Goal: Task Accomplishment & Management: Manage account settings

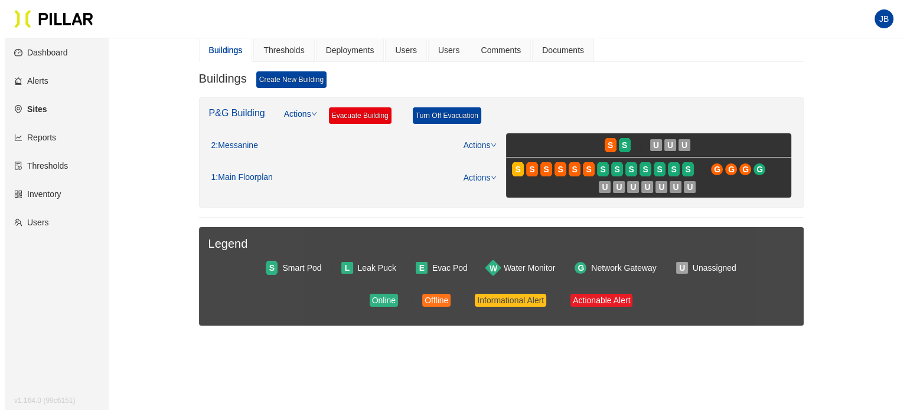
scroll to position [118, 0]
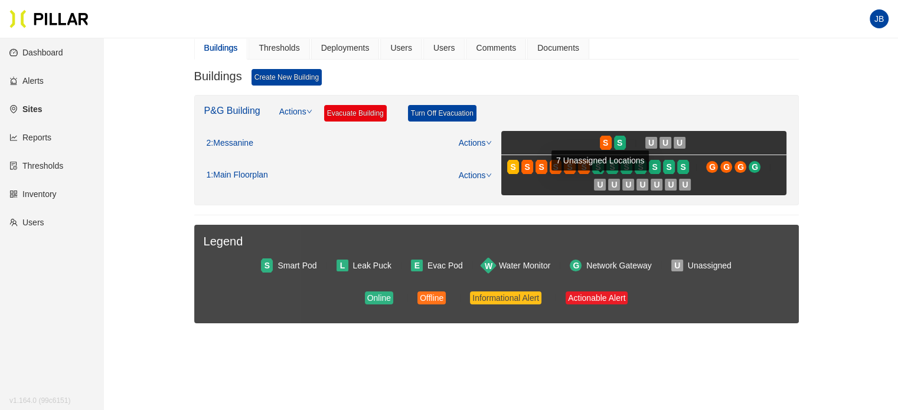
click at [600, 167] on div "7 Unassigned Locations" at bounding box center [600, 161] width 97 height 20
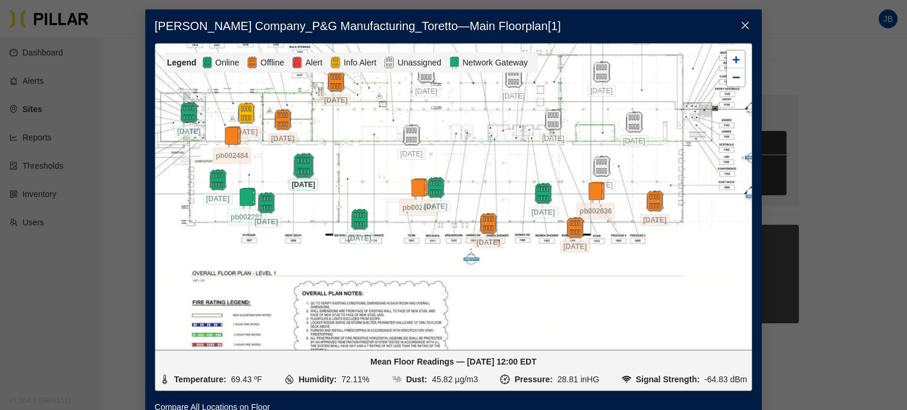
click at [302, 166] on img at bounding box center [303, 165] width 25 height 25
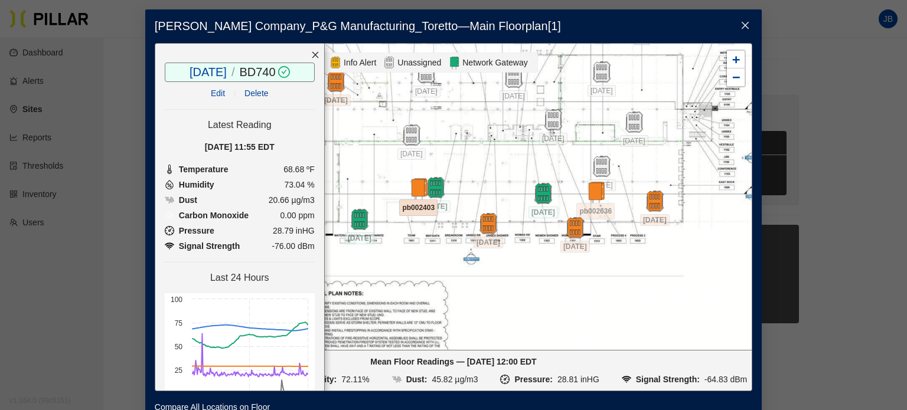
click at [431, 182] on div at bounding box center [418, 188] width 41 height 21
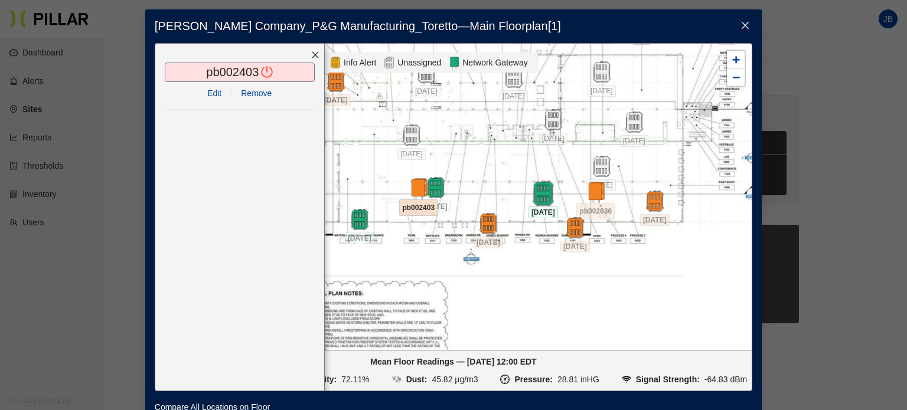
click at [530, 198] on img at bounding box center [542, 193] width 25 height 25
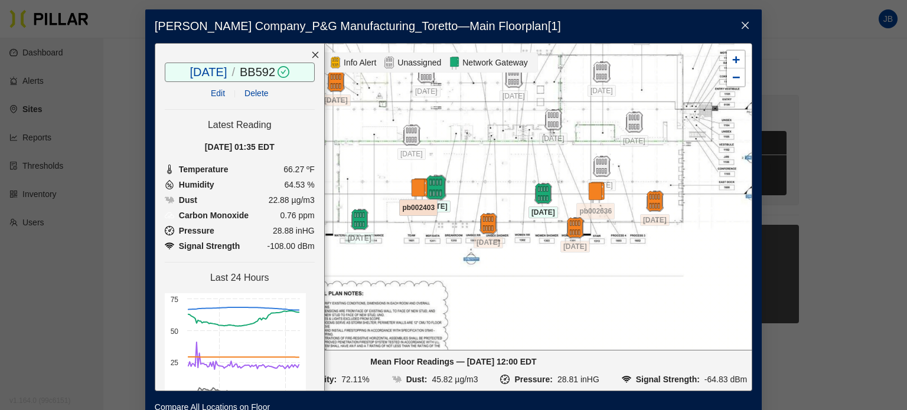
click at [437, 185] on img at bounding box center [435, 187] width 25 height 25
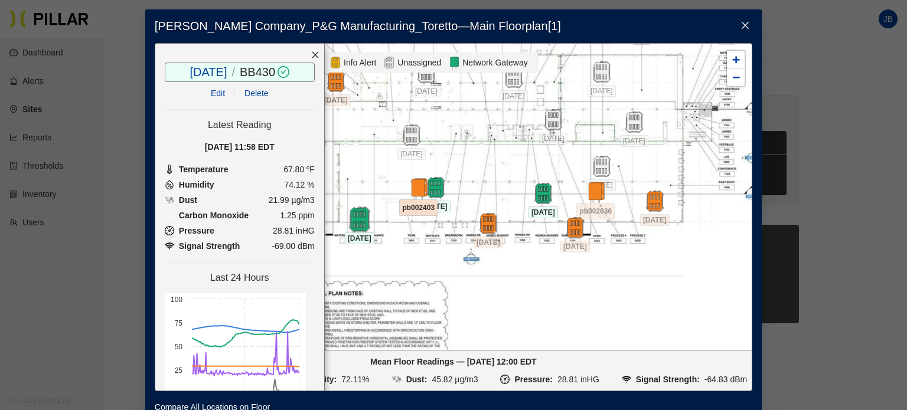
click at [363, 217] on img at bounding box center [359, 219] width 25 height 25
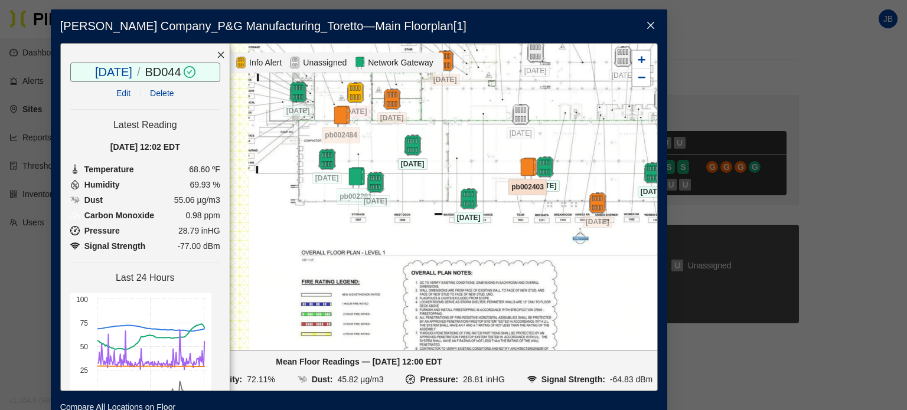
scroll to position [0, 121]
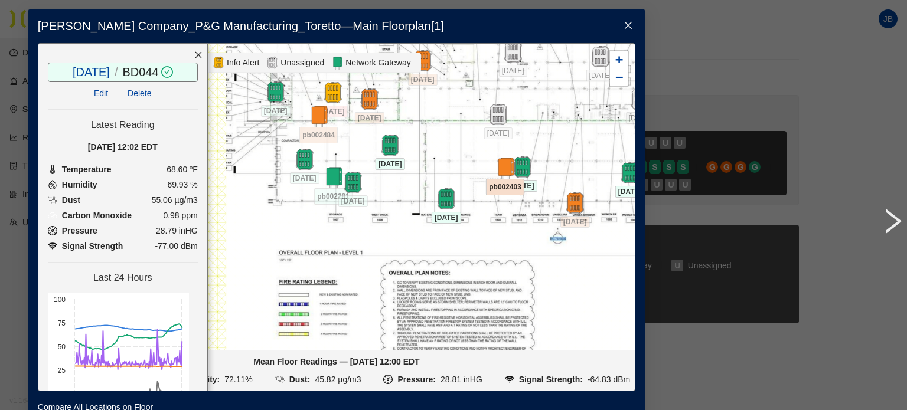
drag, startPoint x: 362, startPoint y: 180, endPoint x: 568, endPoint y: 159, distance: 207.1
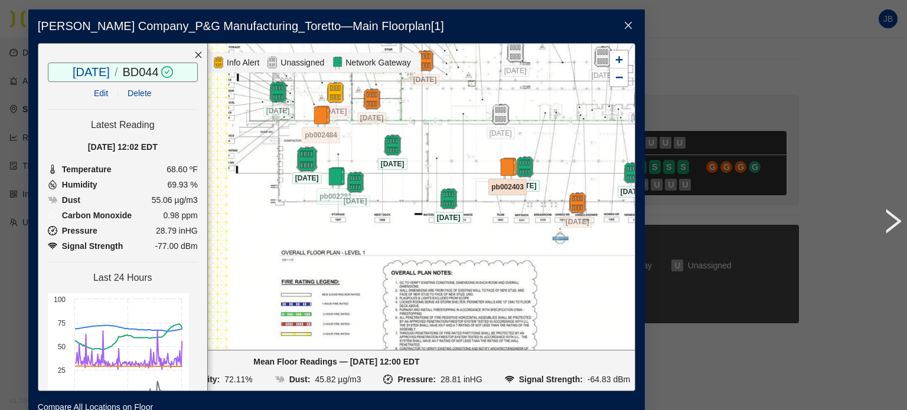
click at [305, 164] on img at bounding box center [306, 158] width 25 height 25
click at [348, 187] on img at bounding box center [355, 181] width 25 height 25
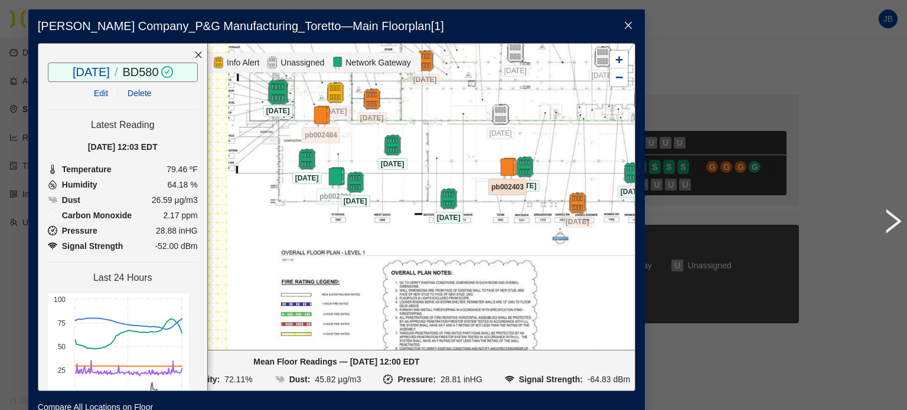
click at [274, 97] on img at bounding box center [277, 91] width 25 height 25
